Goal: Task Accomplishment & Management: Manage account settings

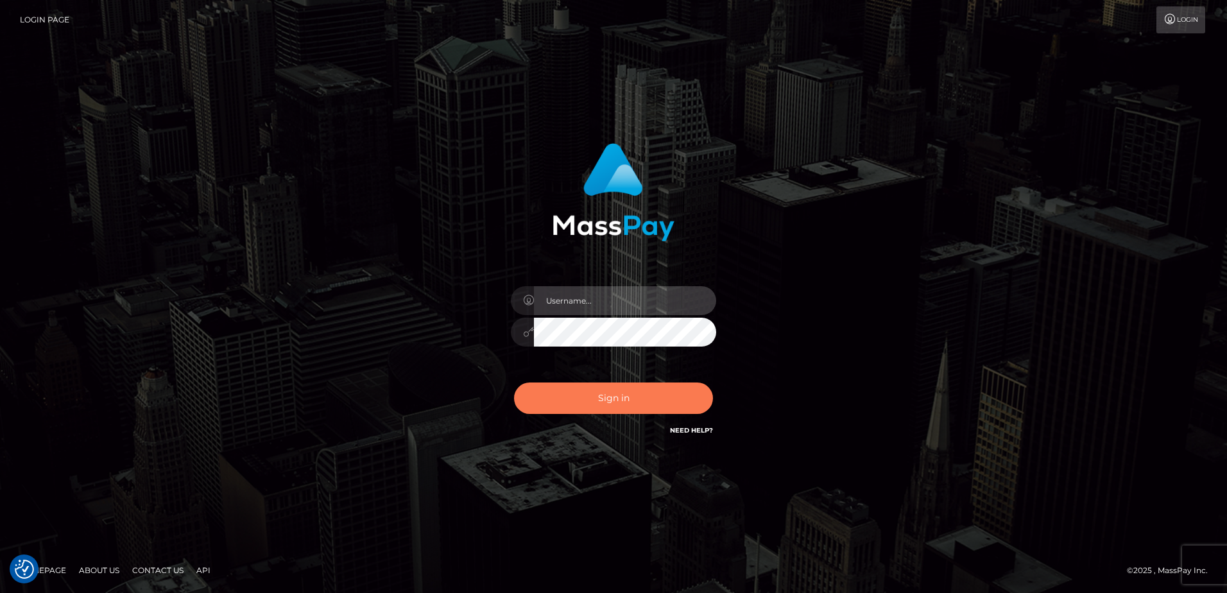
type input "Dan"
click at [650, 399] on button "Sign in" at bounding box center [613, 397] width 199 height 31
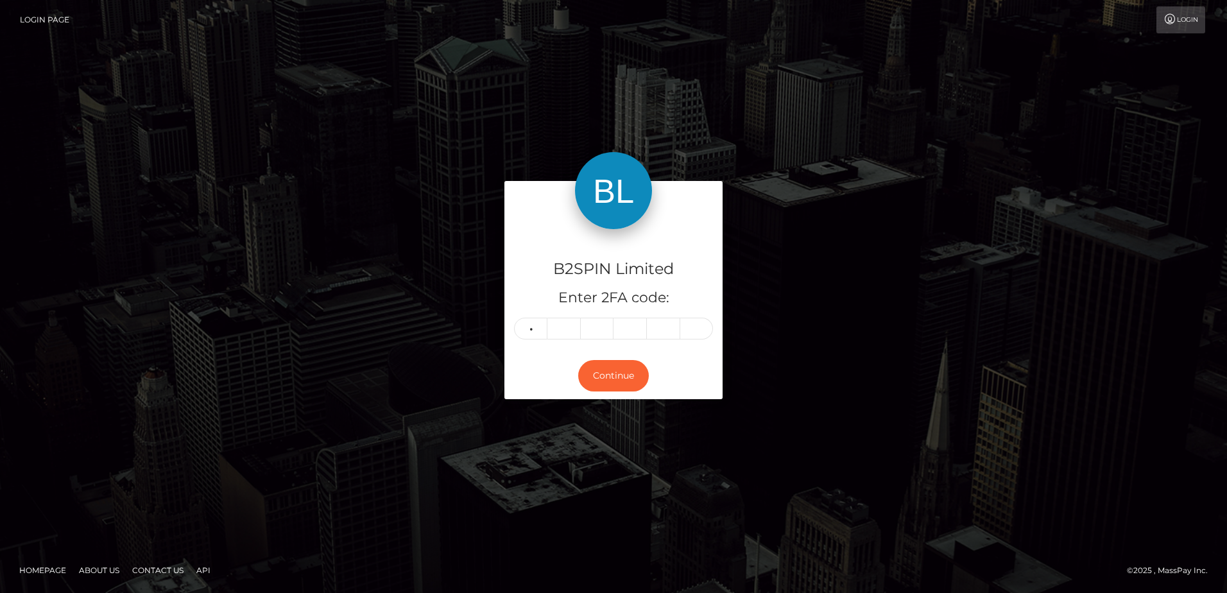
type input "7"
type input "9"
type input "0"
type input "7"
type input "1"
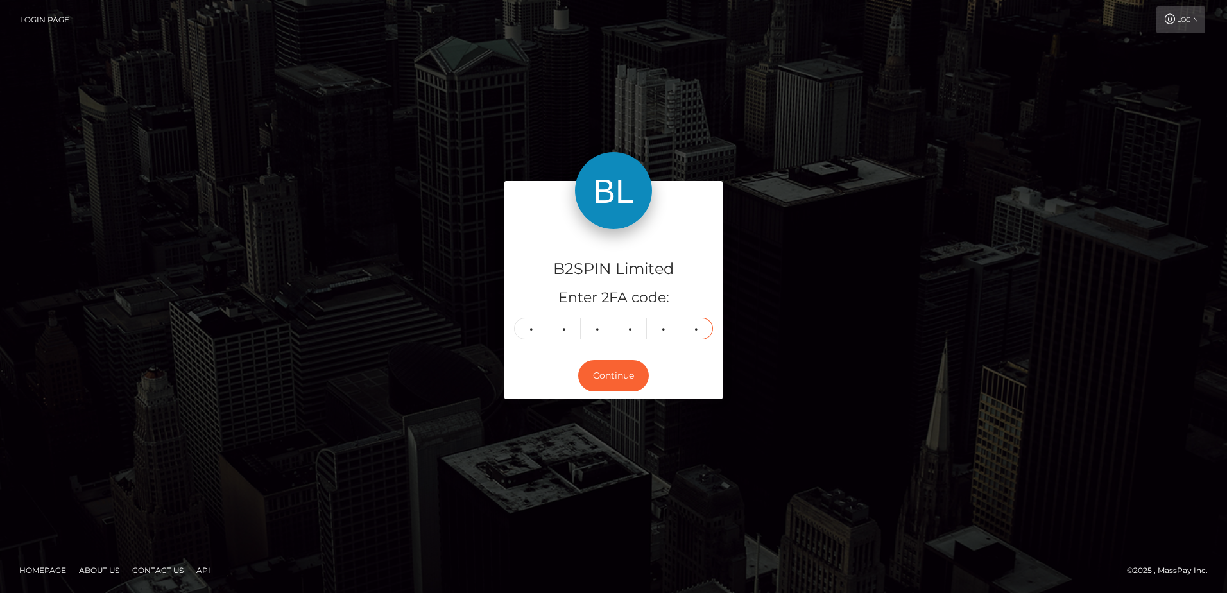
type input "1"
click at [319, 404] on div "B2SPIN Limited Enter 2FA code: 7 9 0 7 1 1 790711 Continue" at bounding box center [614, 296] width 732 height 230
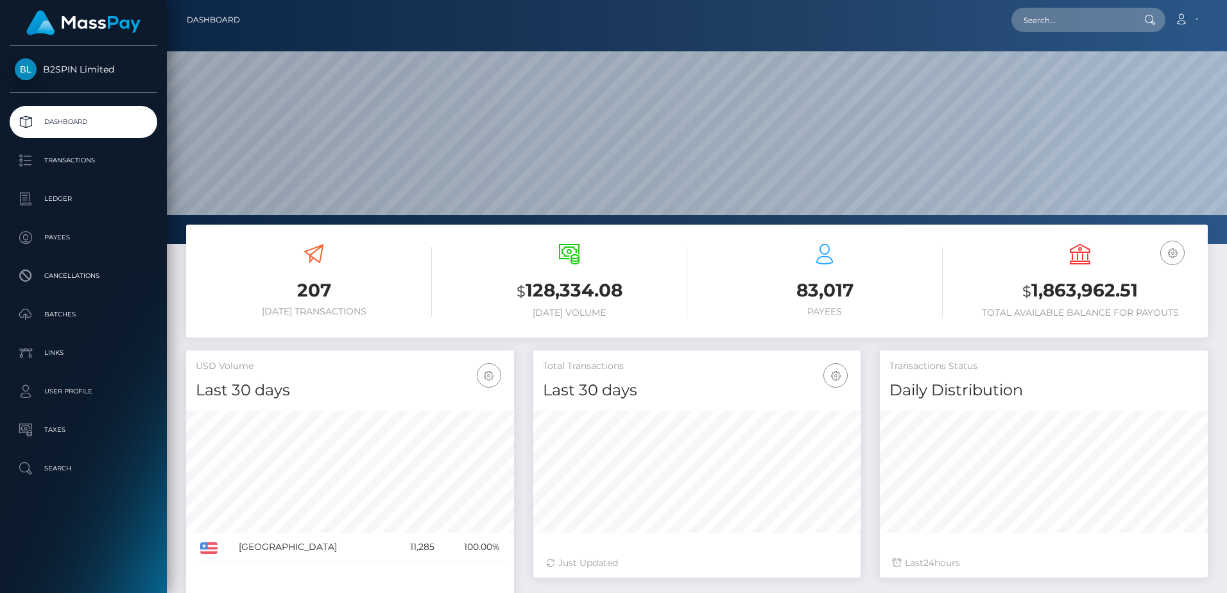
scroll to position [228, 327]
click at [1043, 293] on h3 "$ 1,863,962.51" at bounding box center [1080, 291] width 236 height 26
copy h3 "1,863,962.51"
